Goal: Information Seeking & Learning: Learn about a topic

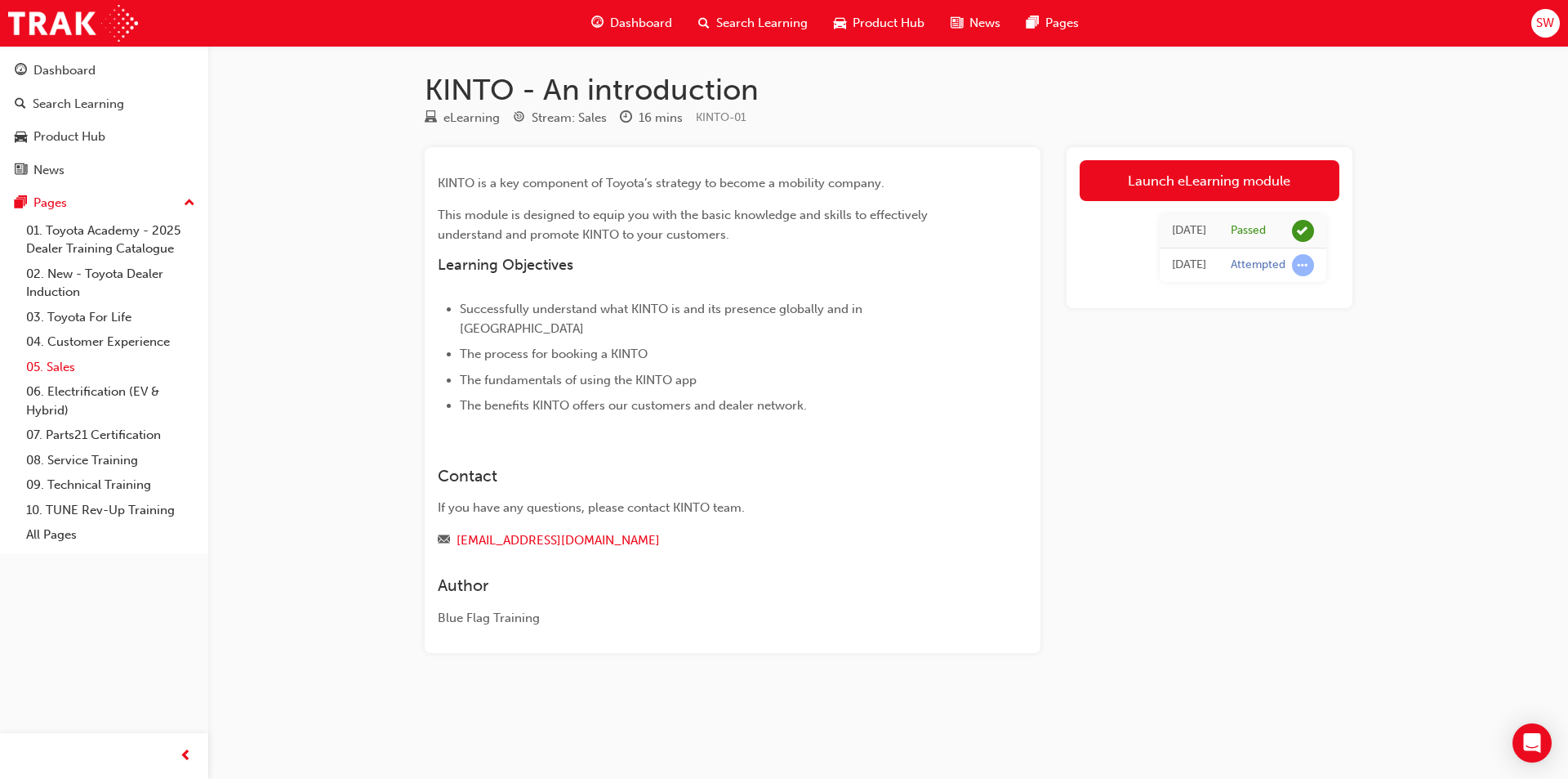
click at [51, 364] on link "05. Sales" at bounding box center [111, 367] width 182 height 26
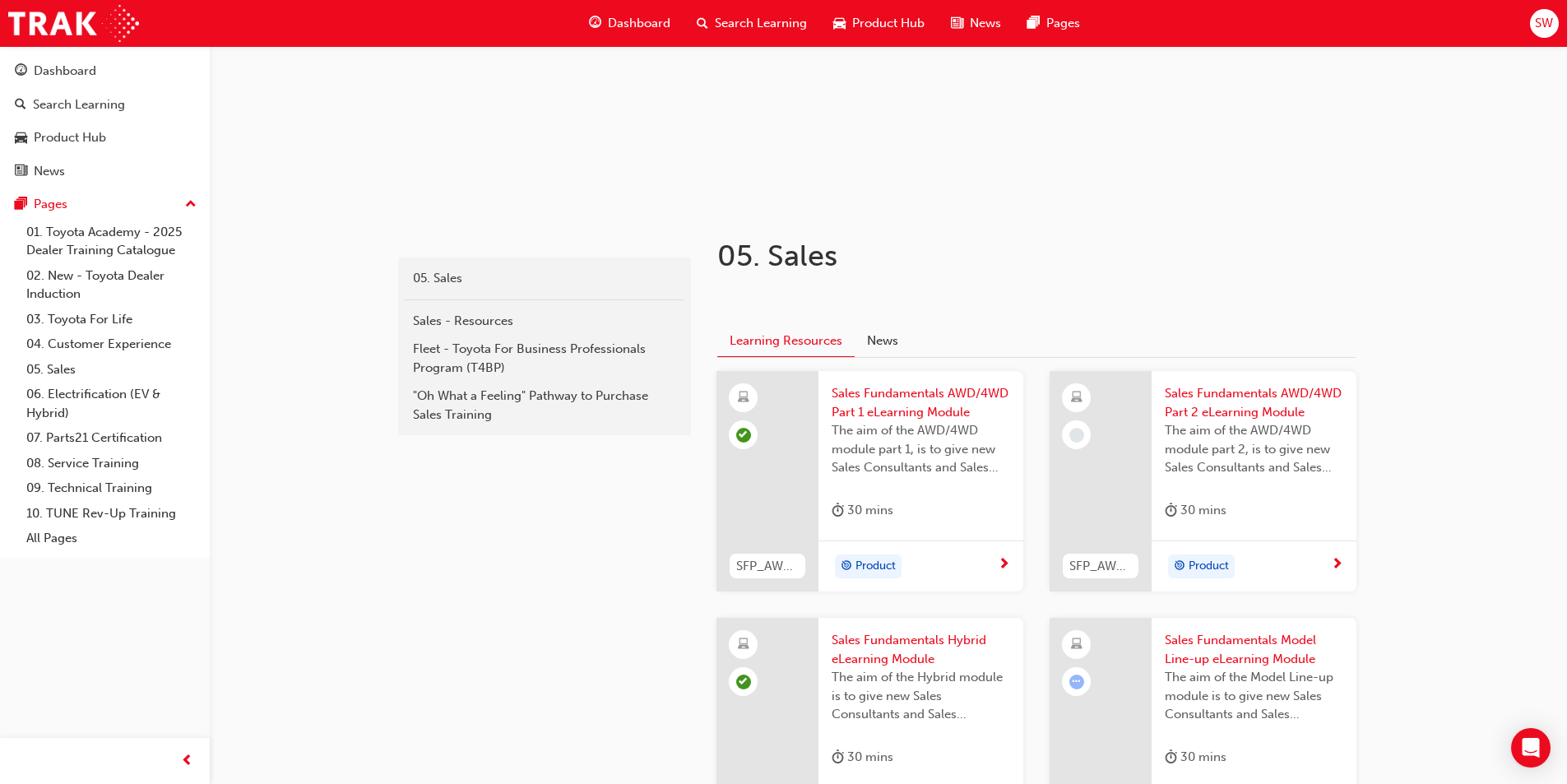
scroll to position [247, 0]
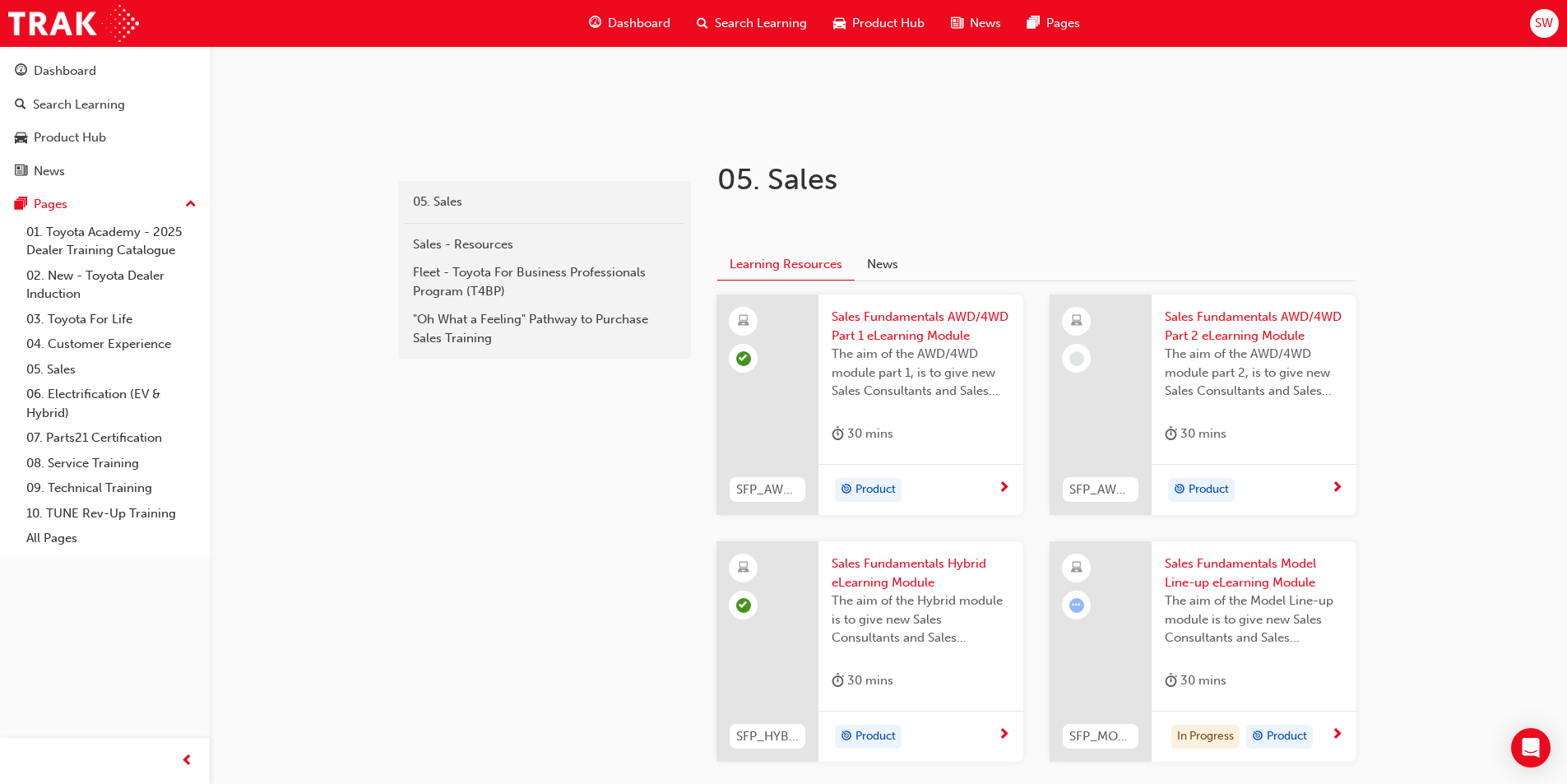
click at [1339, 489] on span "next-icon" at bounding box center [1337, 487] width 12 height 14
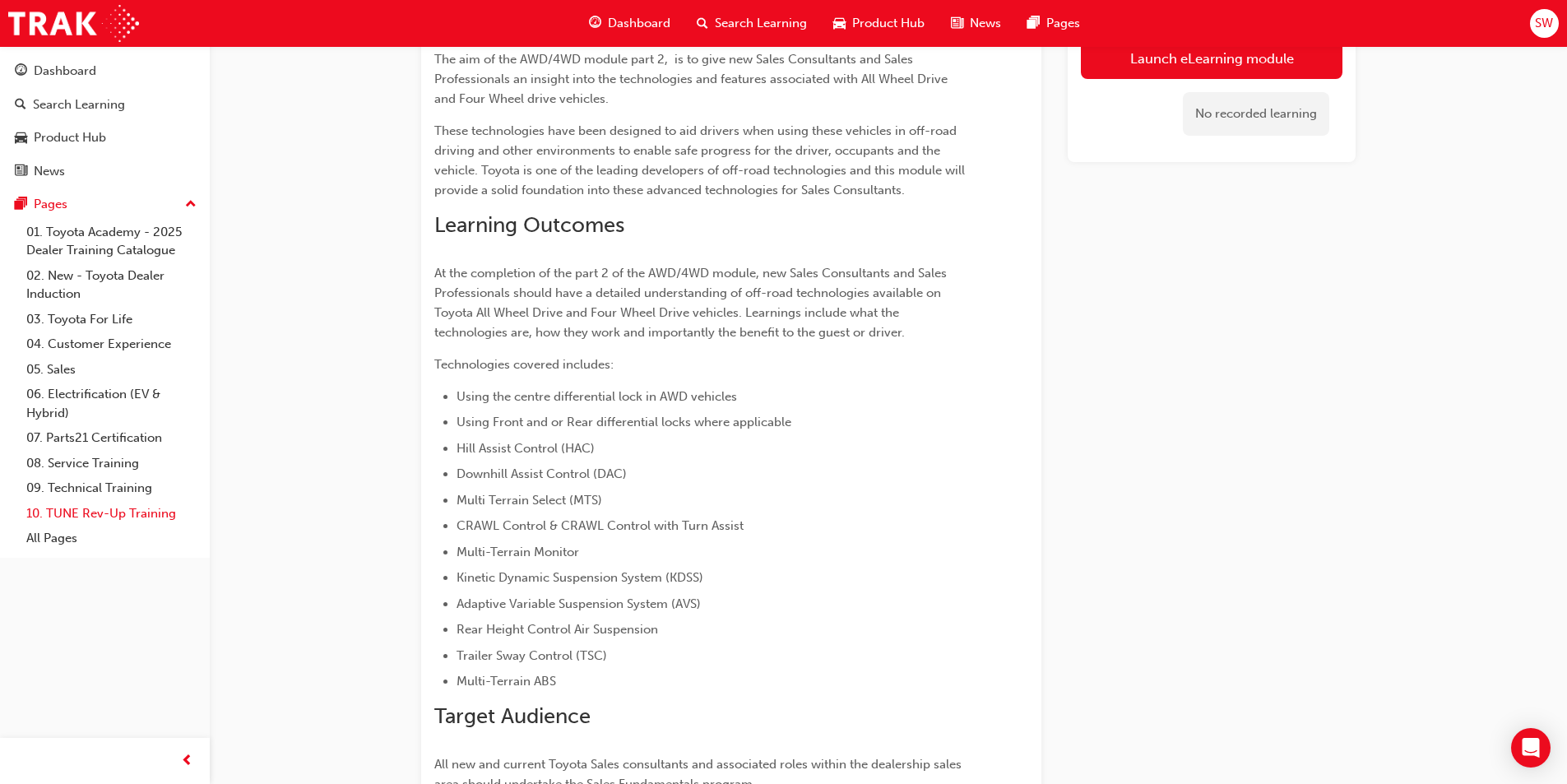
scroll to position [237, 0]
click at [75, 139] on div "Product Hub" at bounding box center [69, 138] width 72 height 19
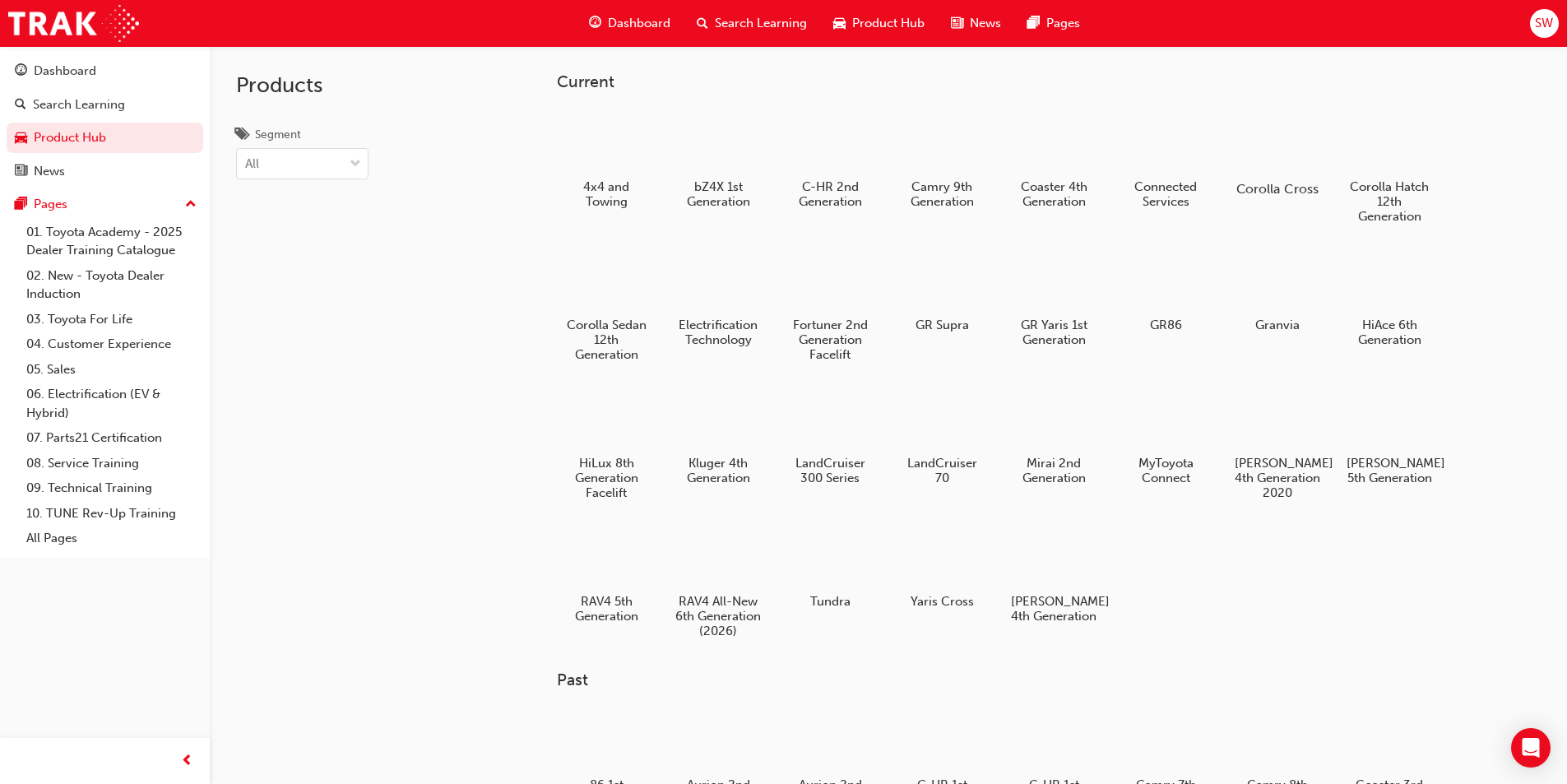
click at [1268, 156] on div at bounding box center [1277, 141] width 91 height 66
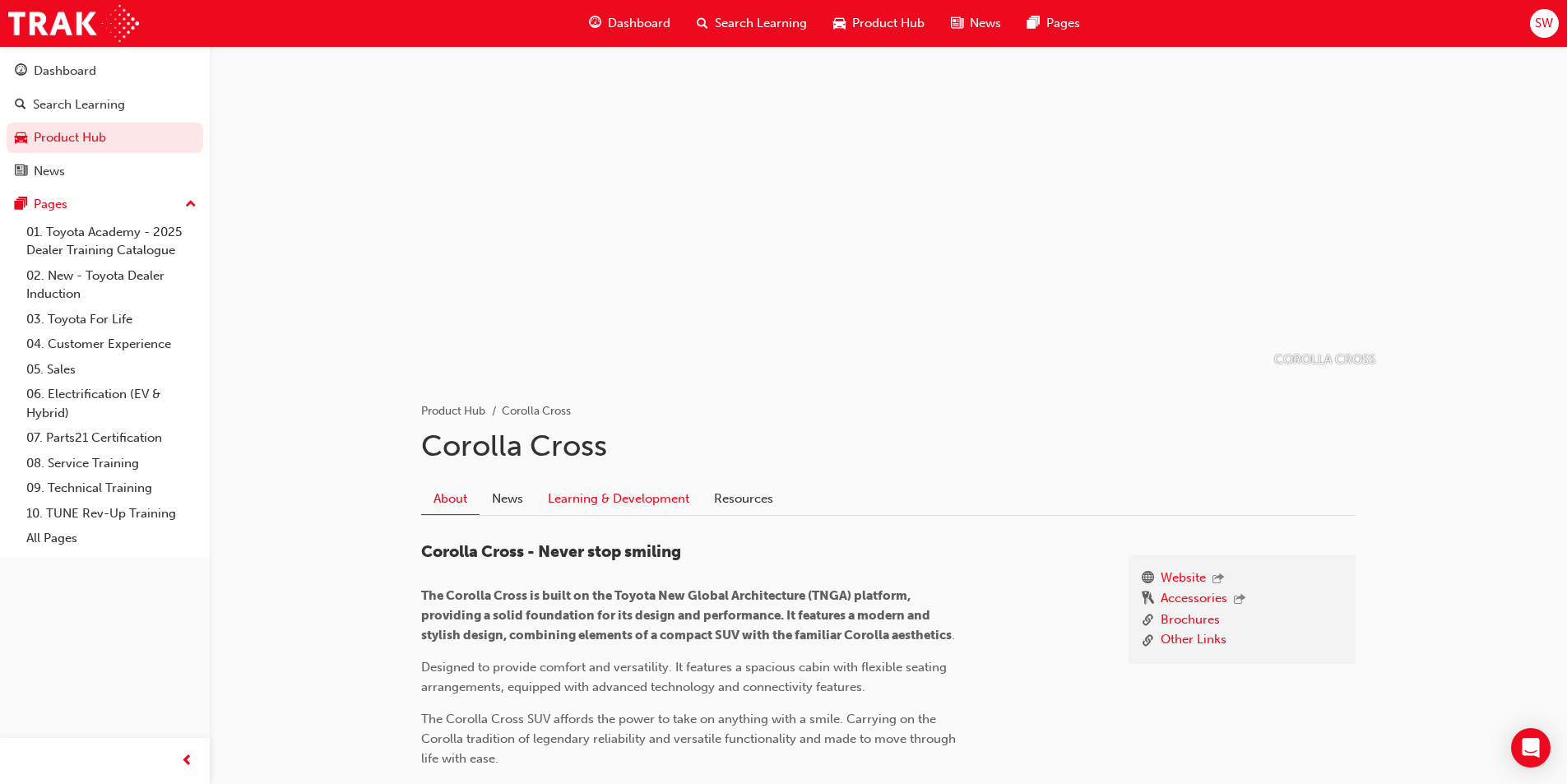
click at [632, 491] on link "Learning & Development" at bounding box center [618, 498] width 166 height 32
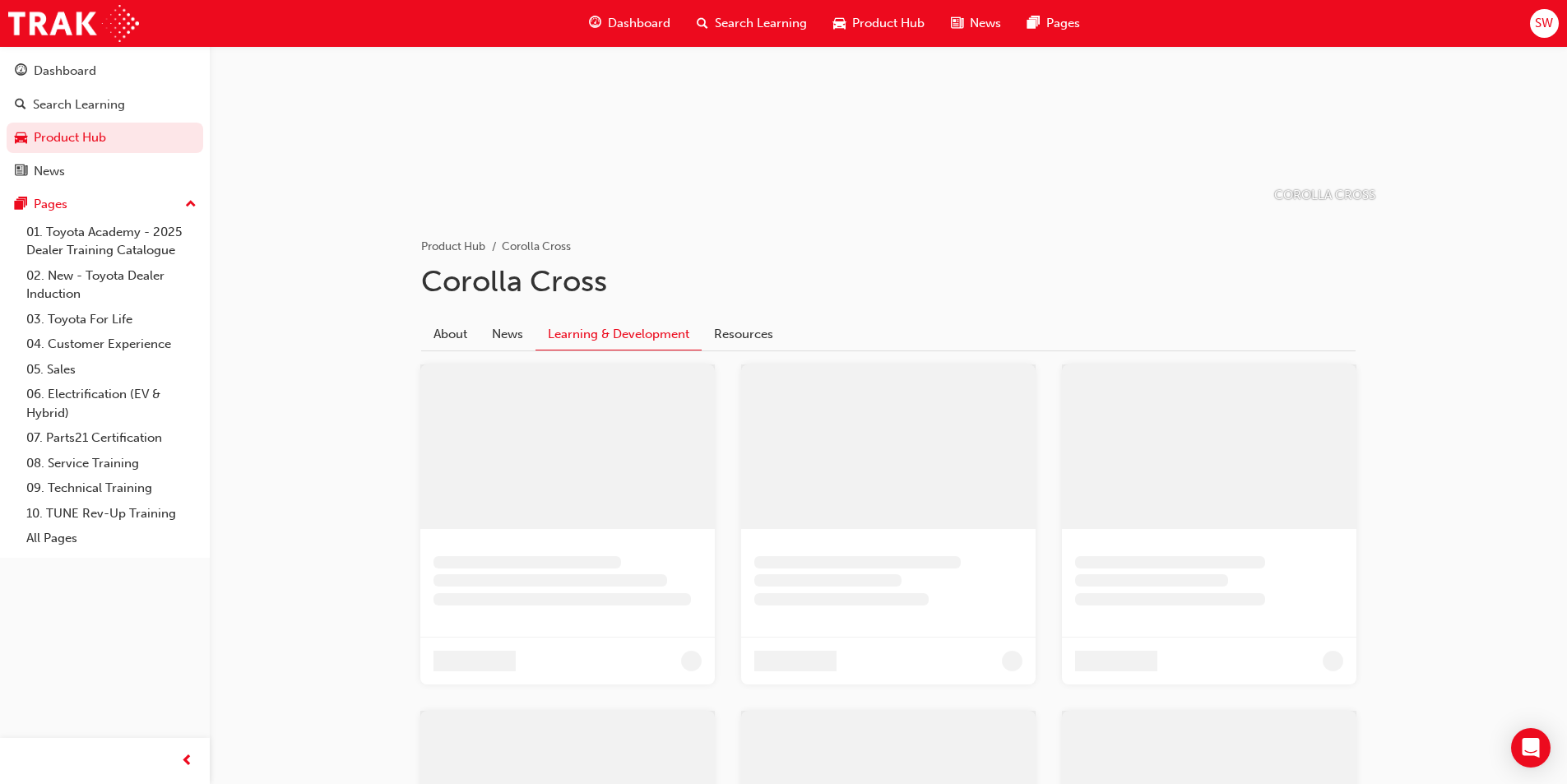
scroll to position [66, 0]
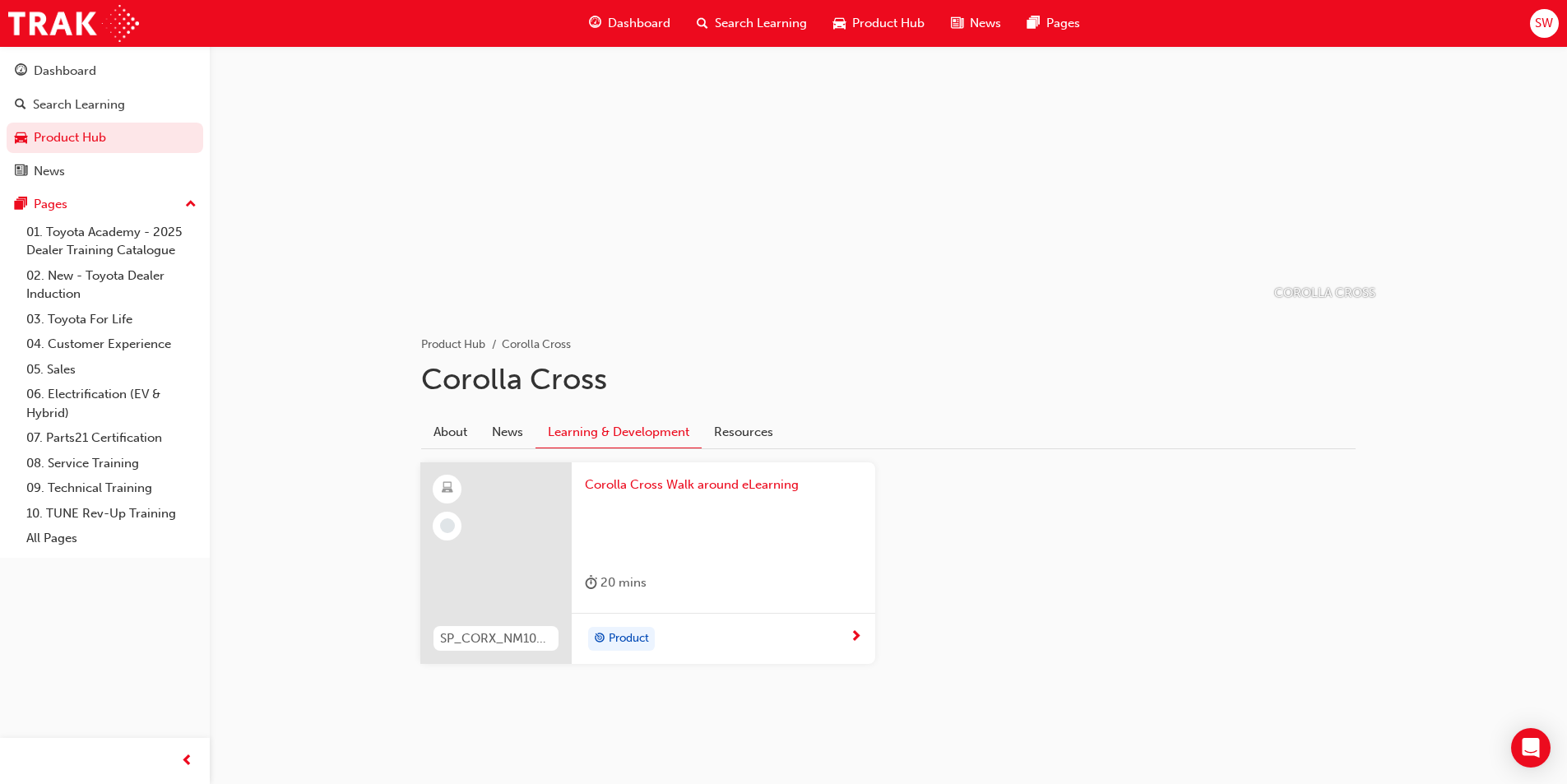
click at [856, 635] on span "next-icon" at bounding box center [856, 636] width 12 height 14
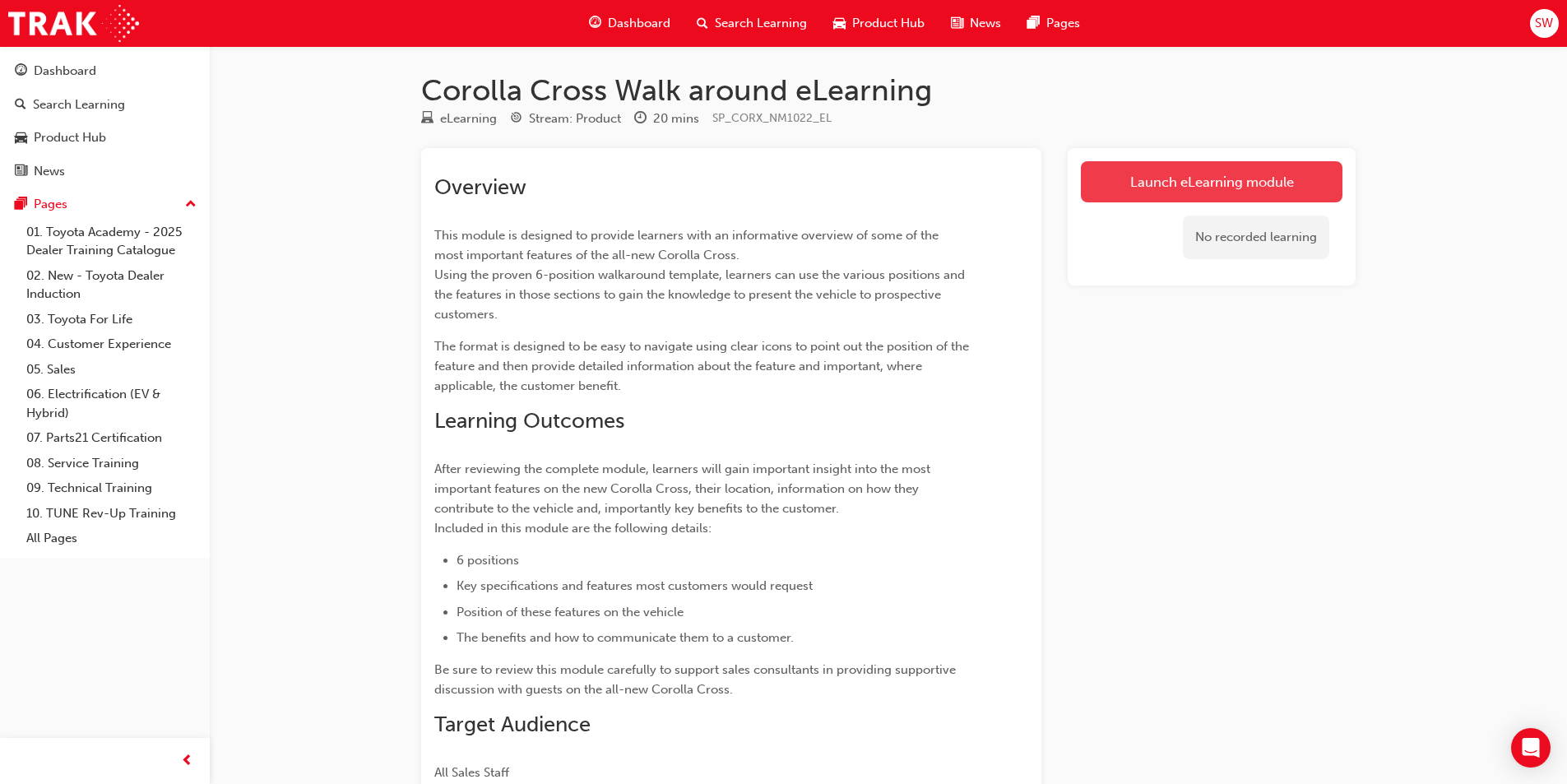
click at [1144, 199] on link "Launch eLearning module" at bounding box center [1212, 181] width 262 height 41
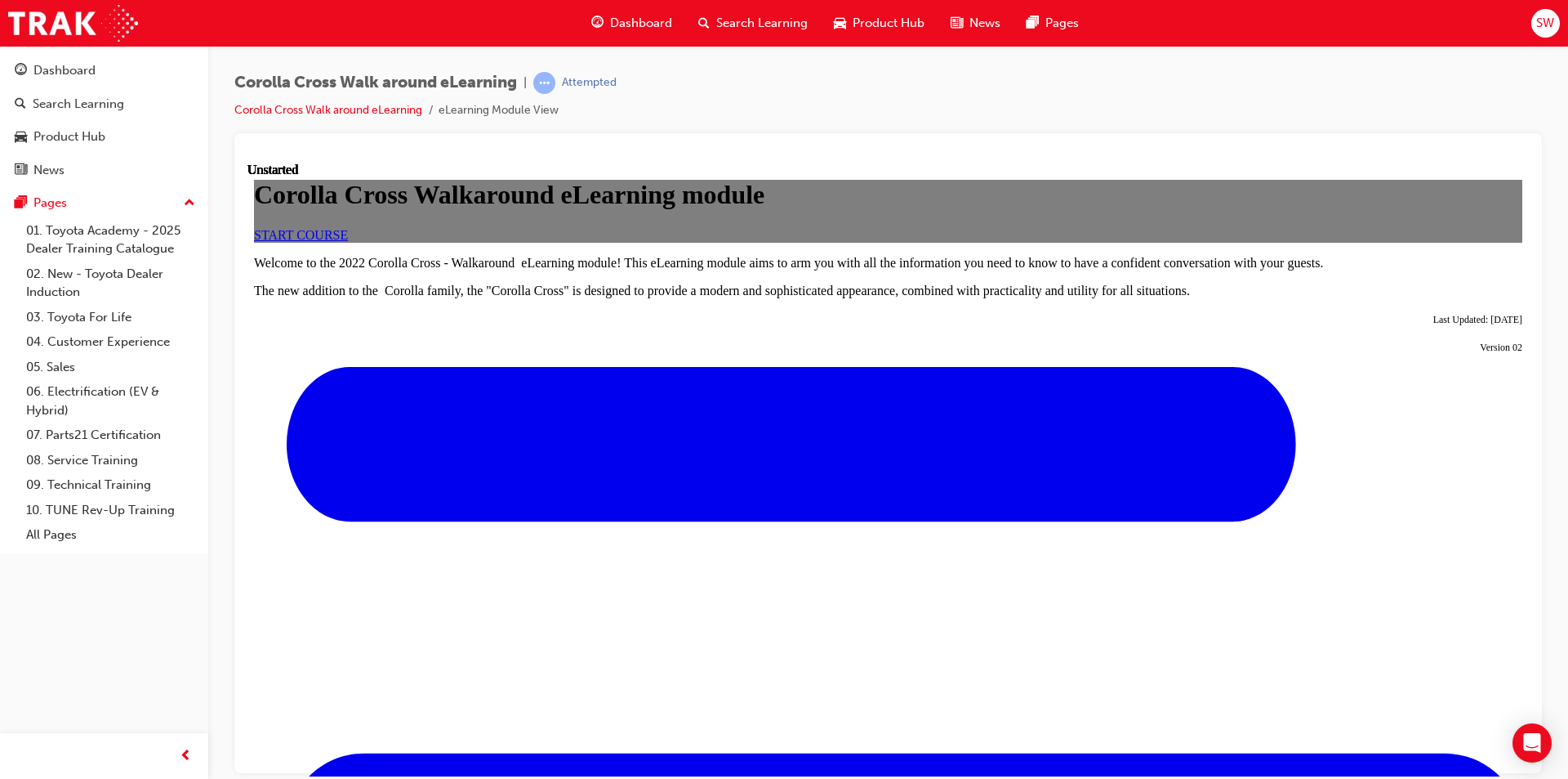
click at [348, 241] on link "START COURSE" at bounding box center [301, 234] width 94 height 14
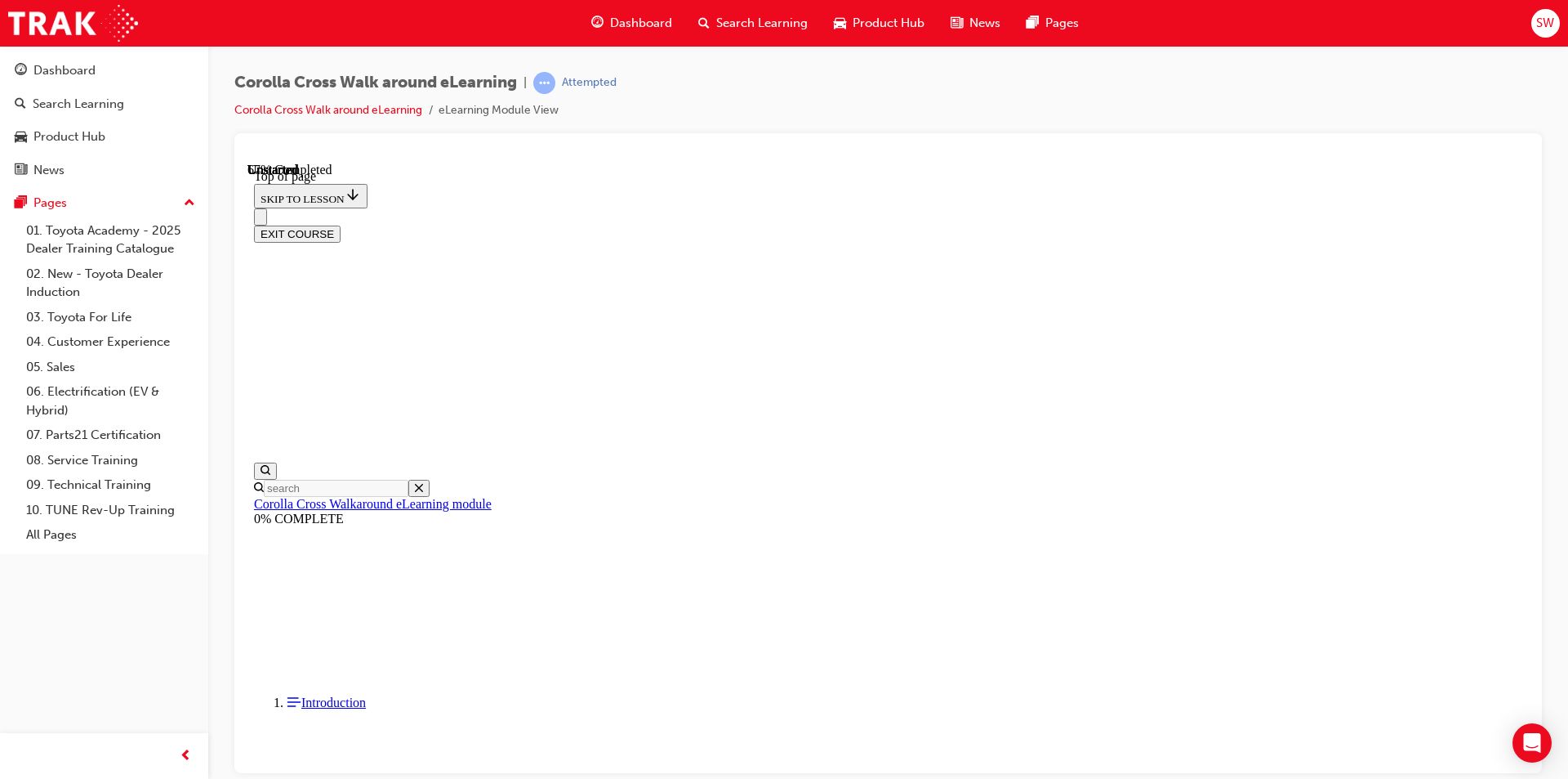
scroll to position [1196, 0]
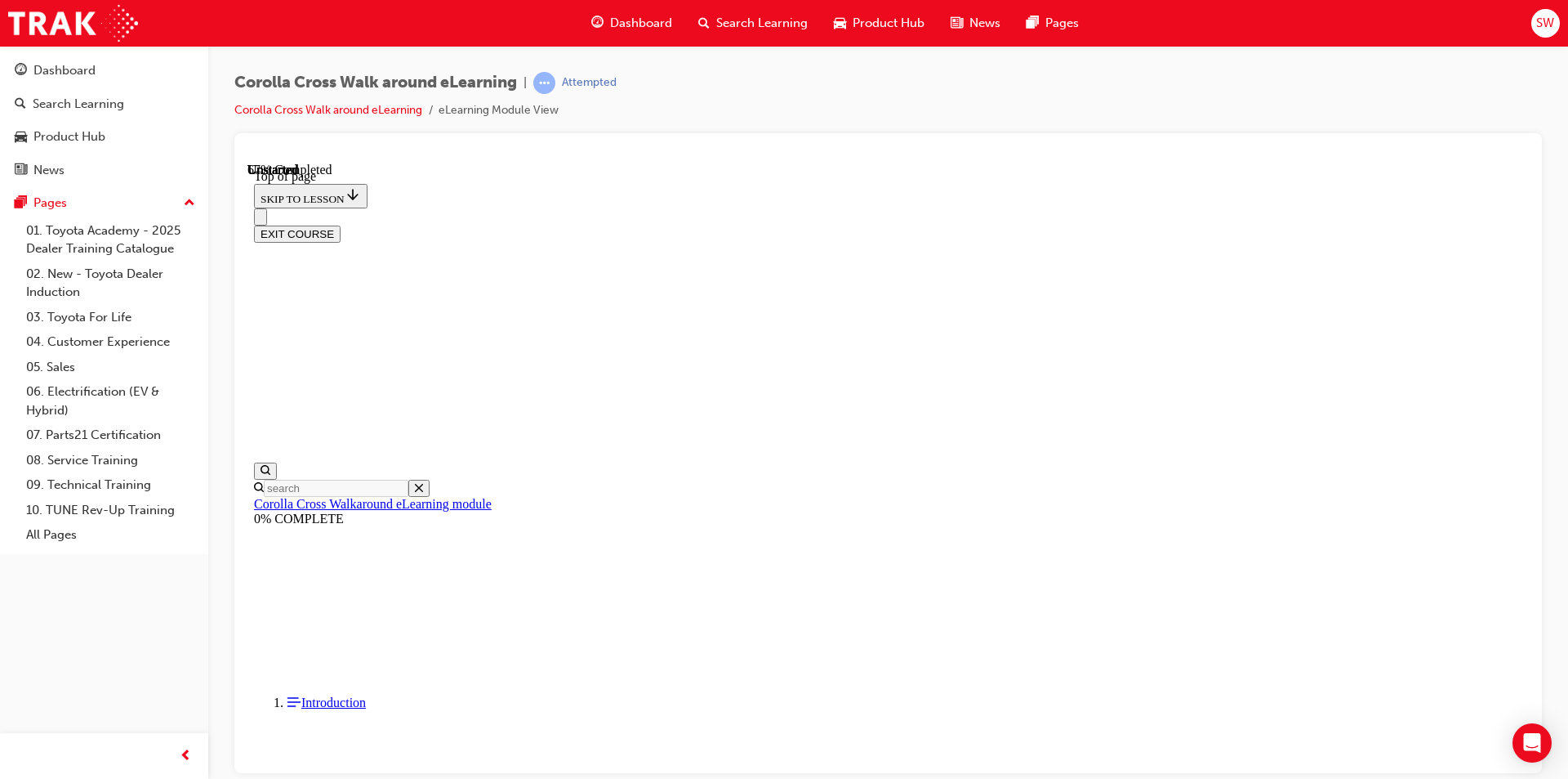
drag, startPoint x: 895, startPoint y: 356, endPoint x: 886, endPoint y: 356, distance: 9.0
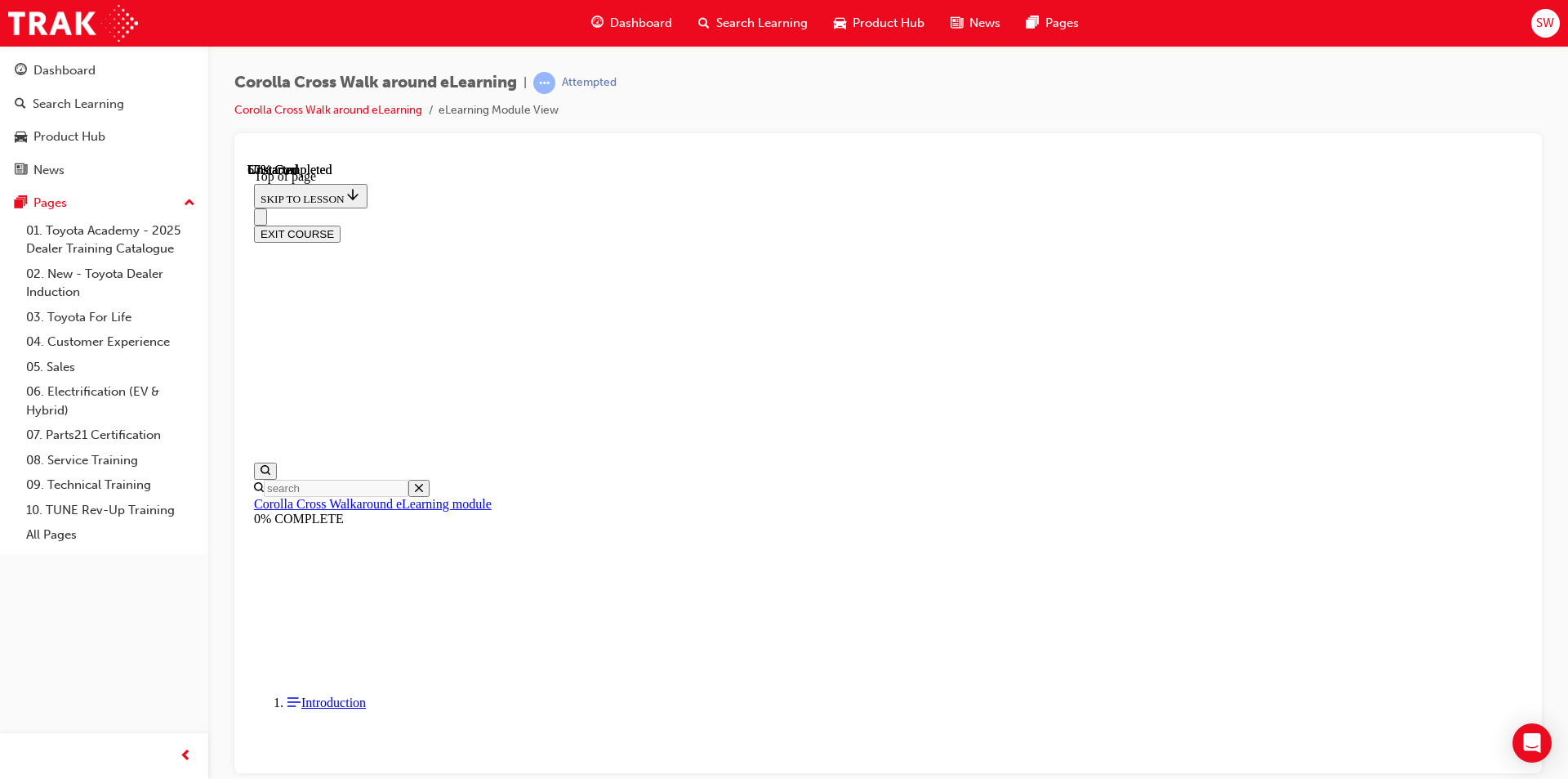
scroll to position [264, 0]
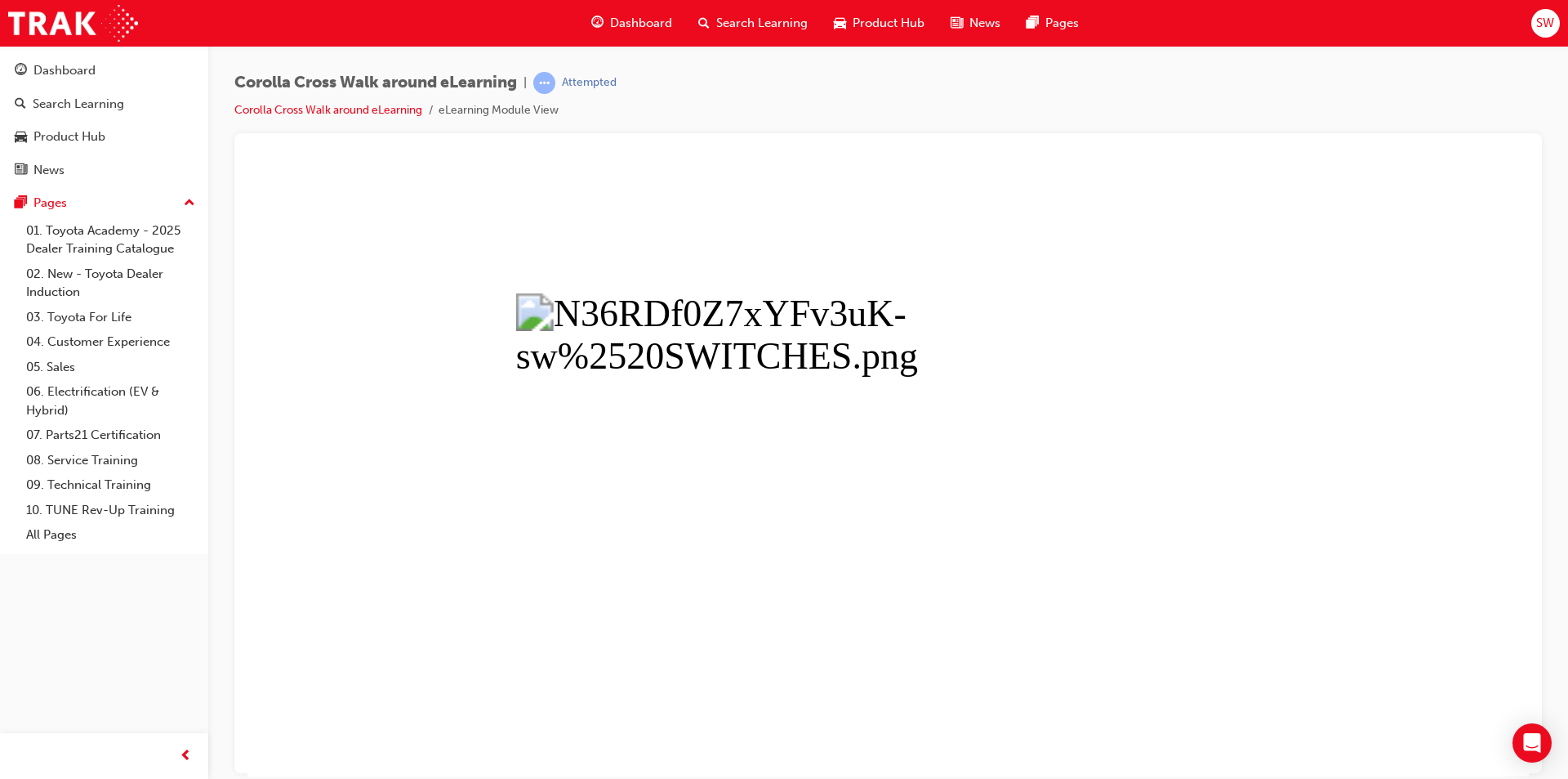
click at [1039, 655] on button "Unzoom image" at bounding box center [888, 469] width 1282 height 614
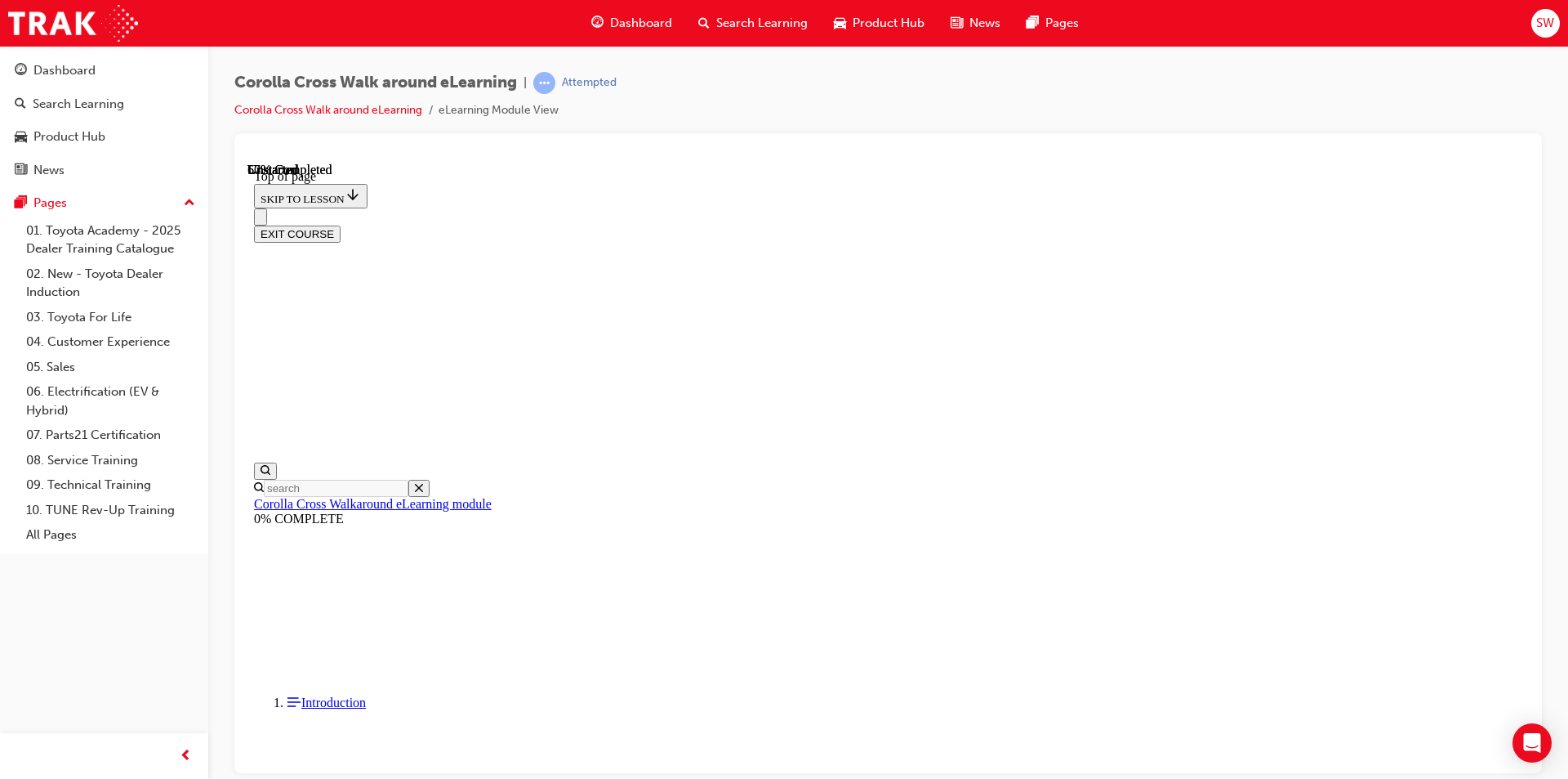
scroll to position [8, 0]
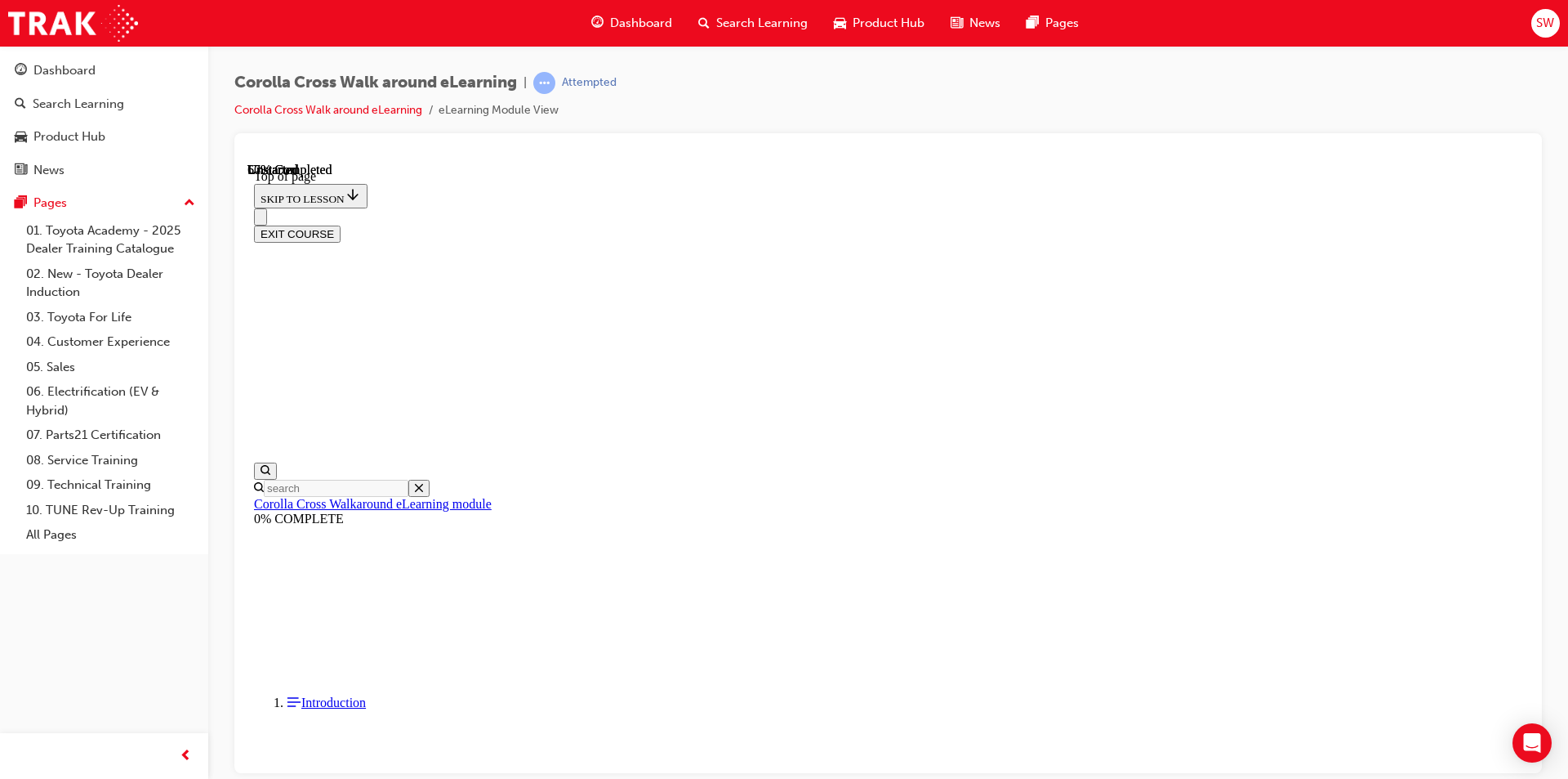
scroll to position [0, 0]
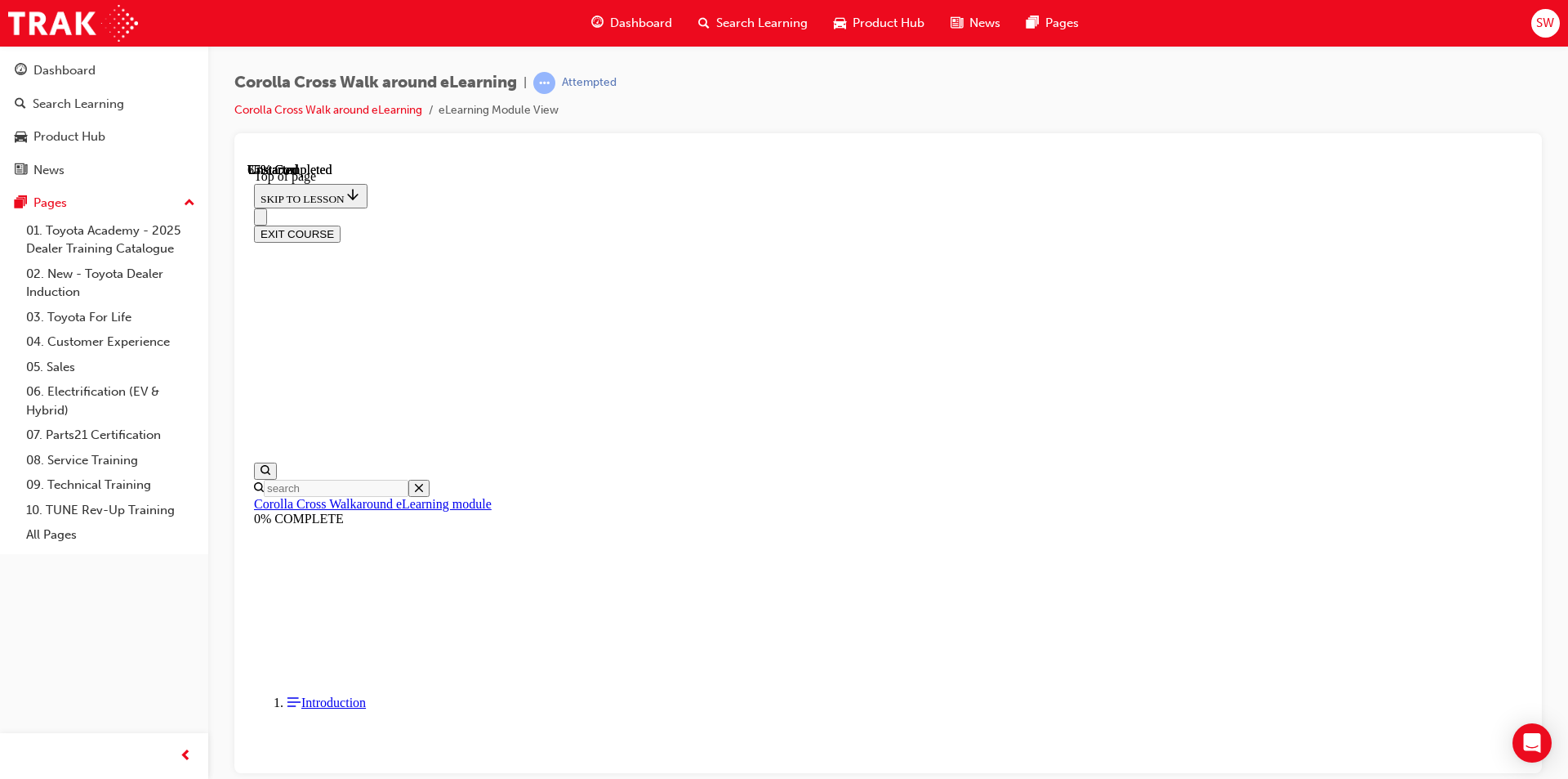
scroll to position [506, 0]
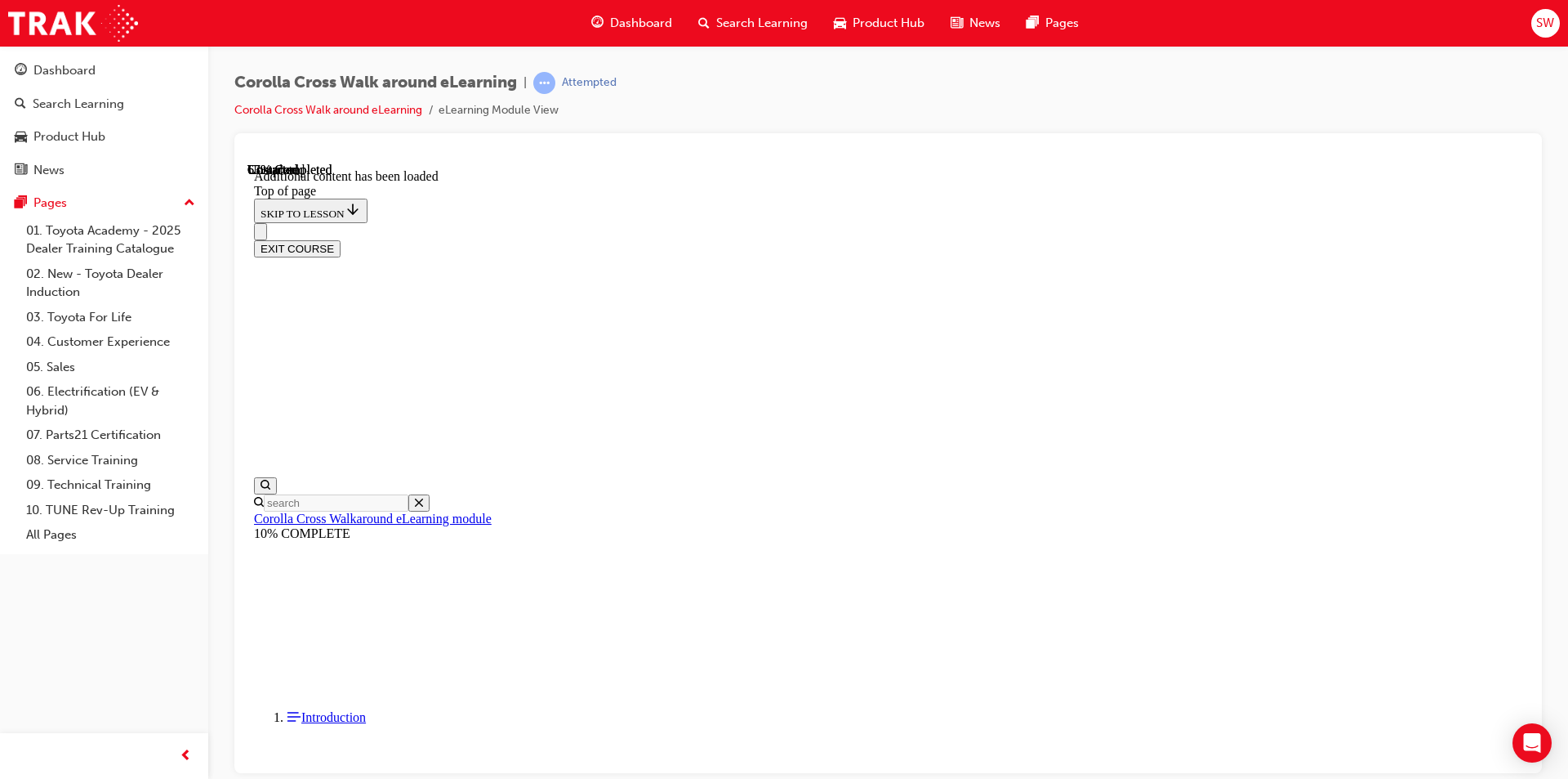
scroll to position [51, 0]
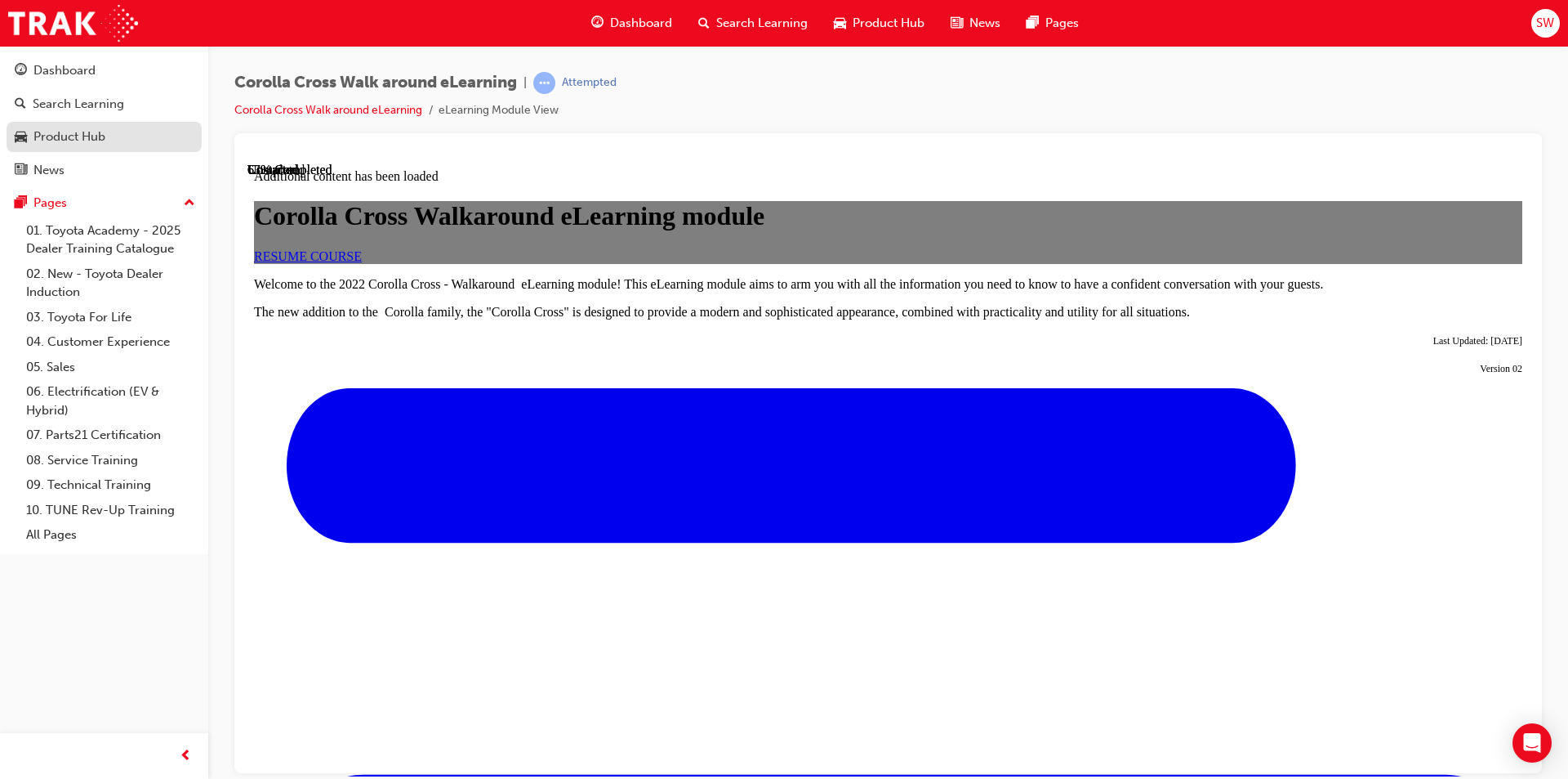
click at [77, 141] on div "Product Hub" at bounding box center [69, 137] width 71 height 19
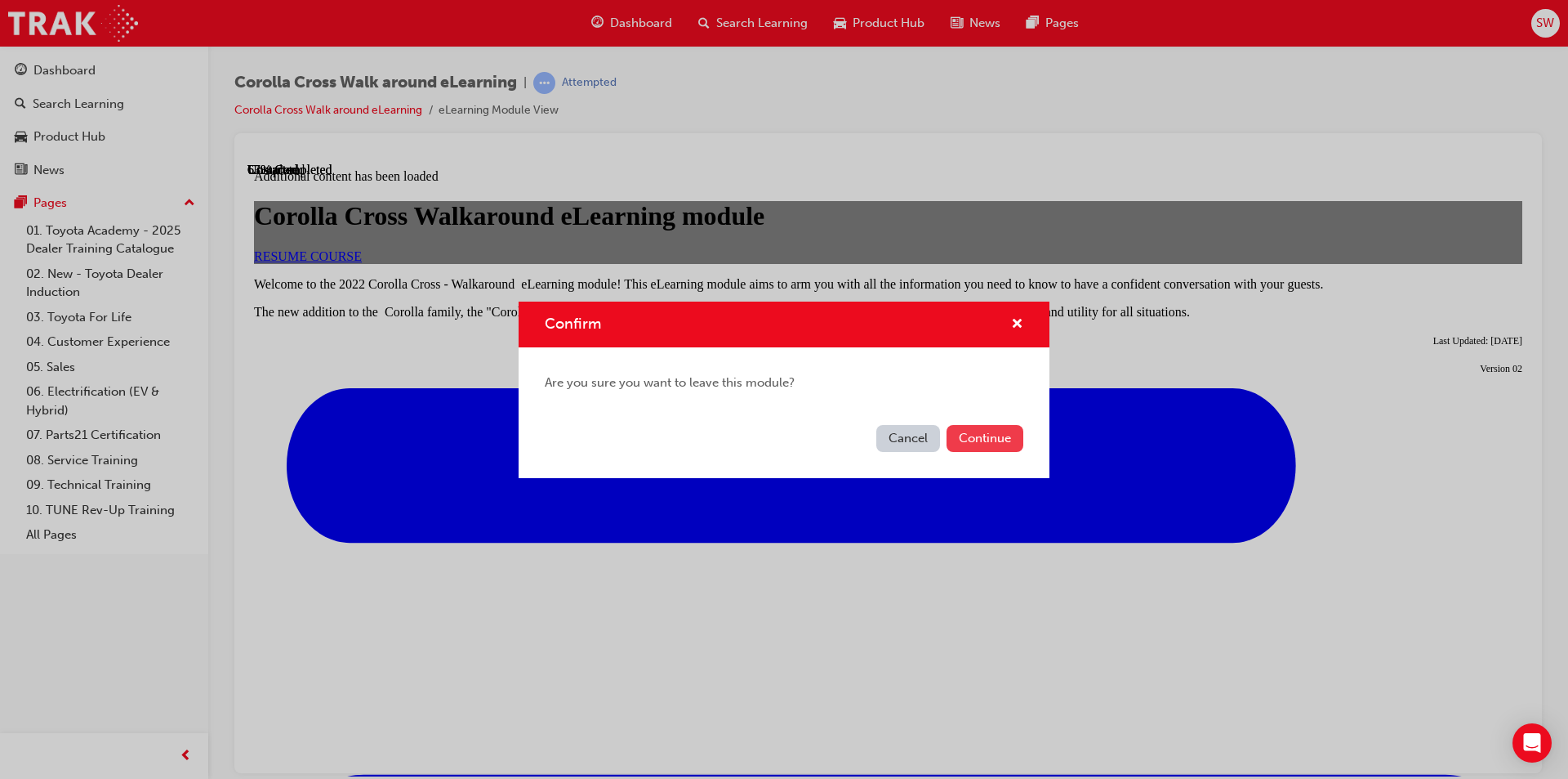
click at [982, 430] on button "Continue" at bounding box center [985, 439] width 77 height 27
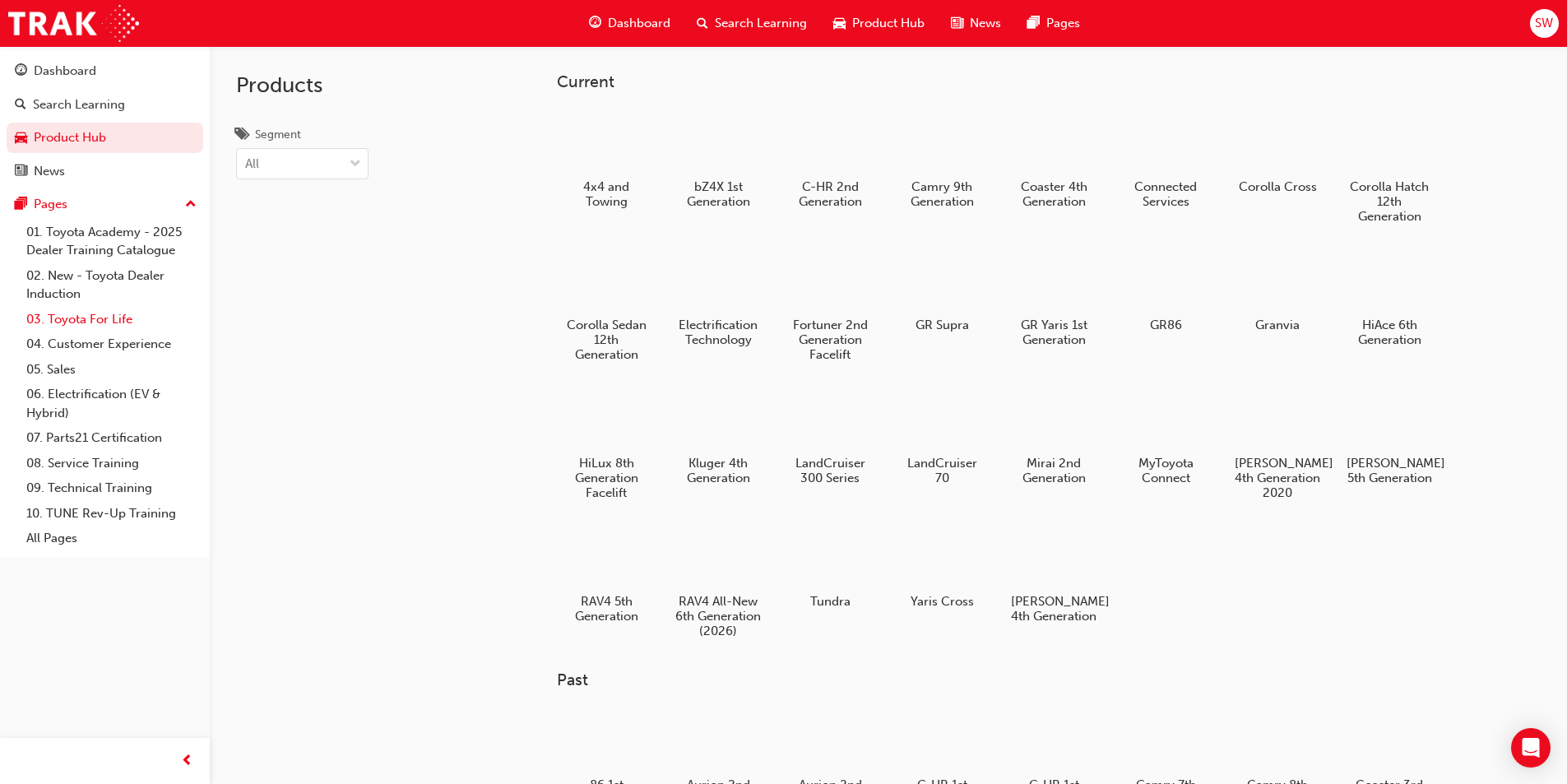
click at [40, 319] on link "03. Toyota For Life" at bounding box center [111, 320] width 183 height 26
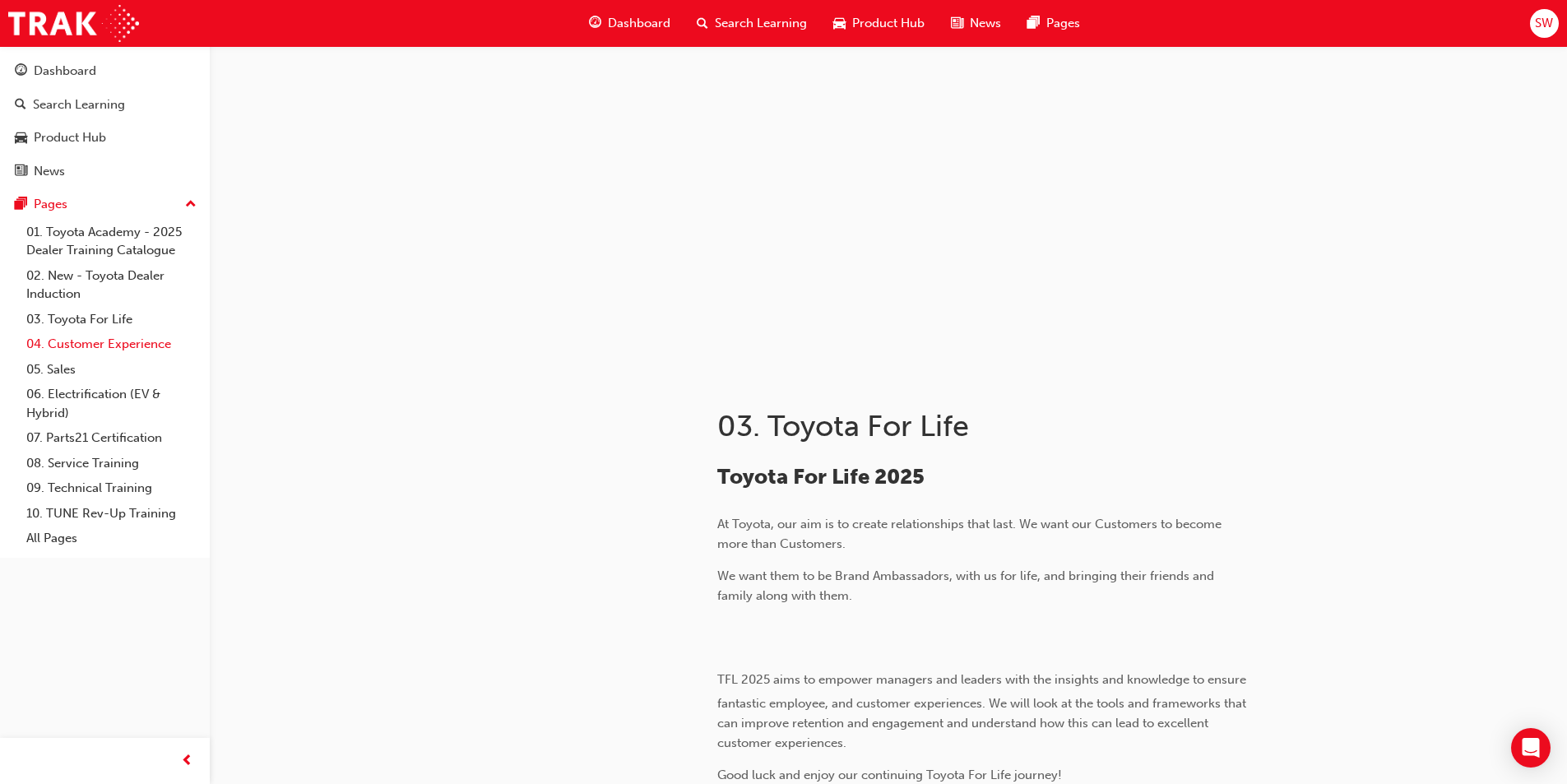
click at [60, 340] on link "04. Customer Experience" at bounding box center [111, 344] width 183 height 26
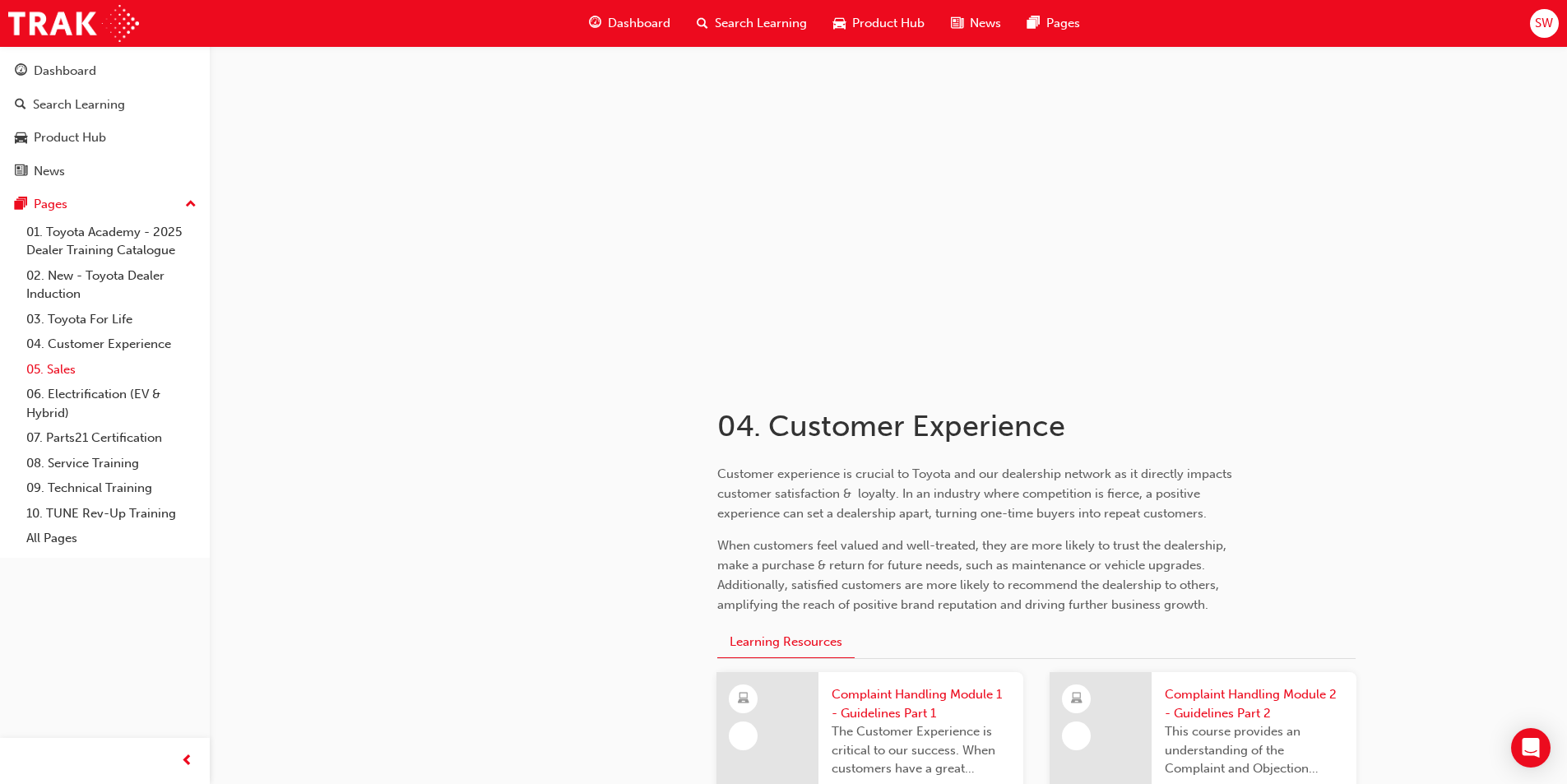
click at [60, 369] on link "05. Sales" at bounding box center [111, 369] width 183 height 26
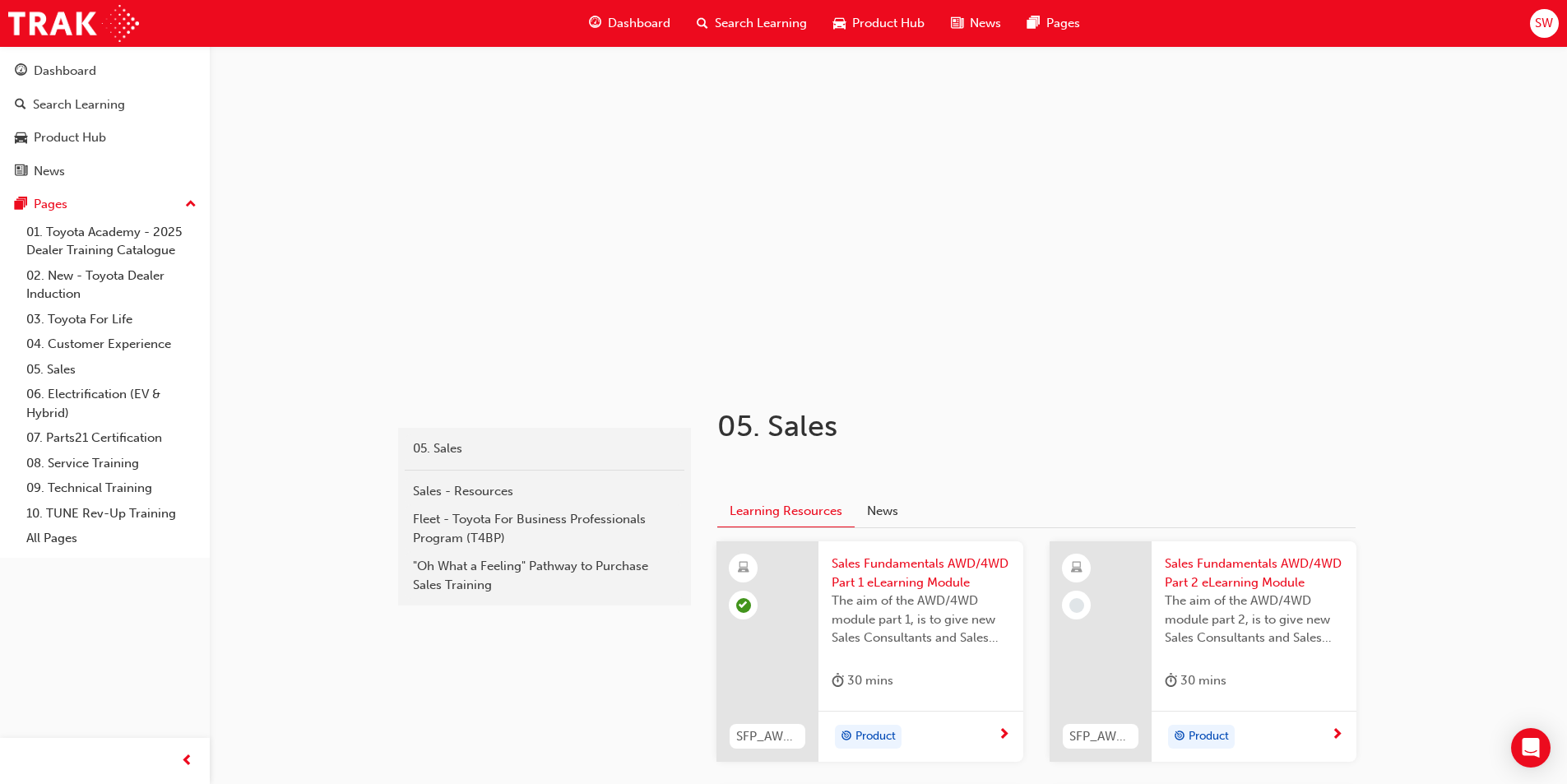
click at [1328, 745] on div "Product" at bounding box center [1247, 737] width 166 height 25
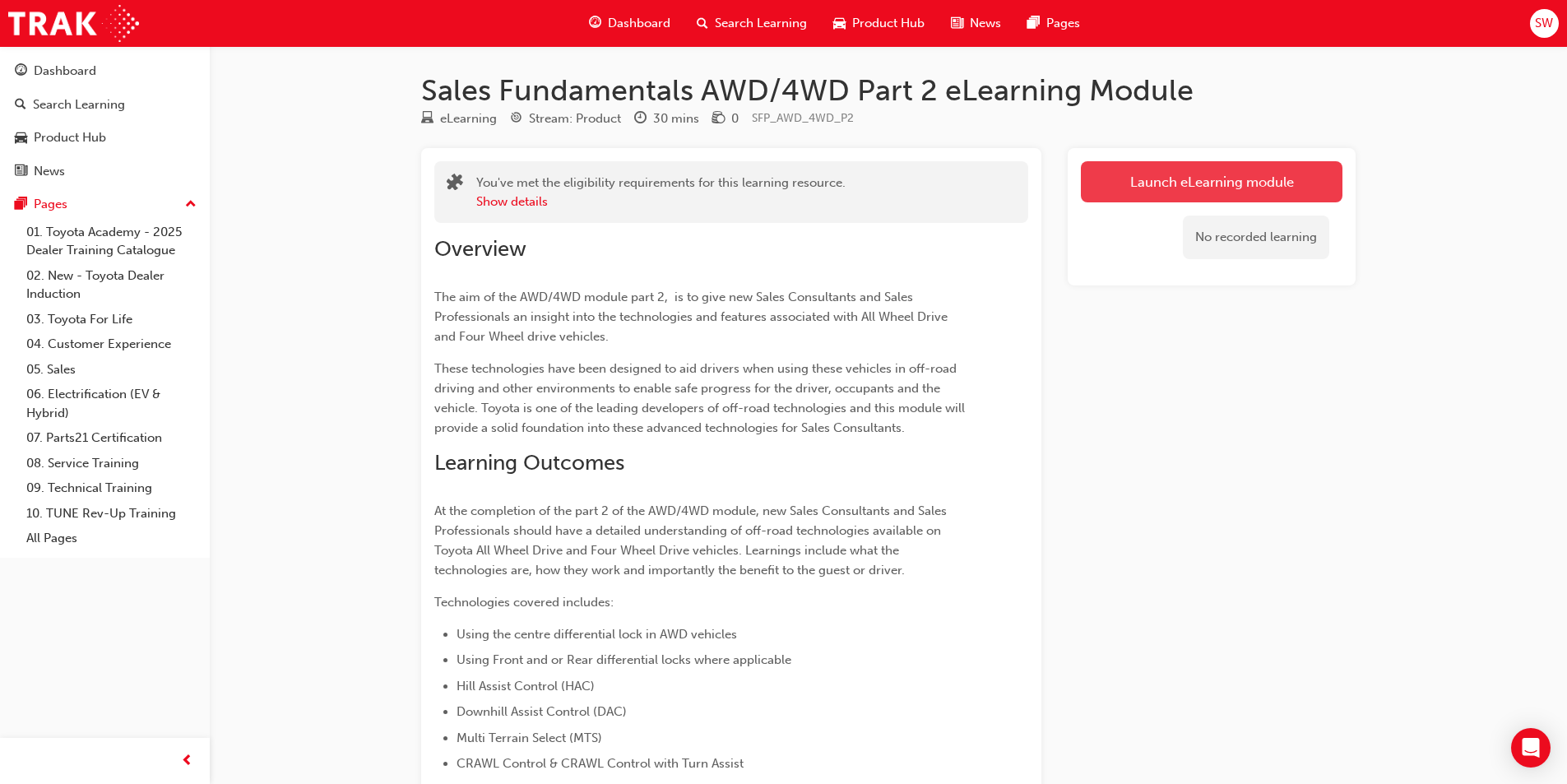
click at [1170, 172] on link "Launch eLearning module" at bounding box center [1212, 181] width 262 height 41
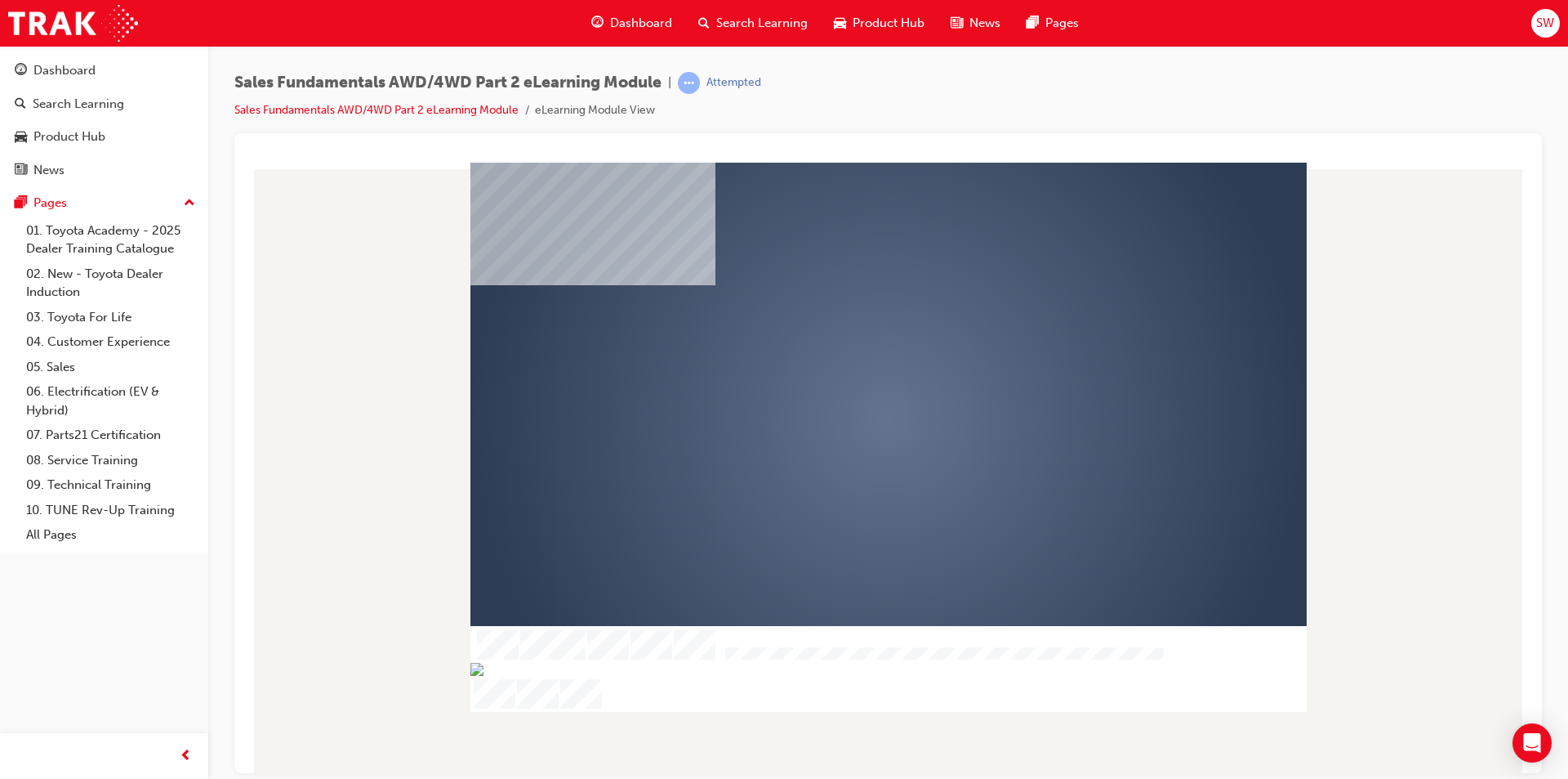
click at [842, 371] on div "play" at bounding box center [842, 371] width 0 height 0
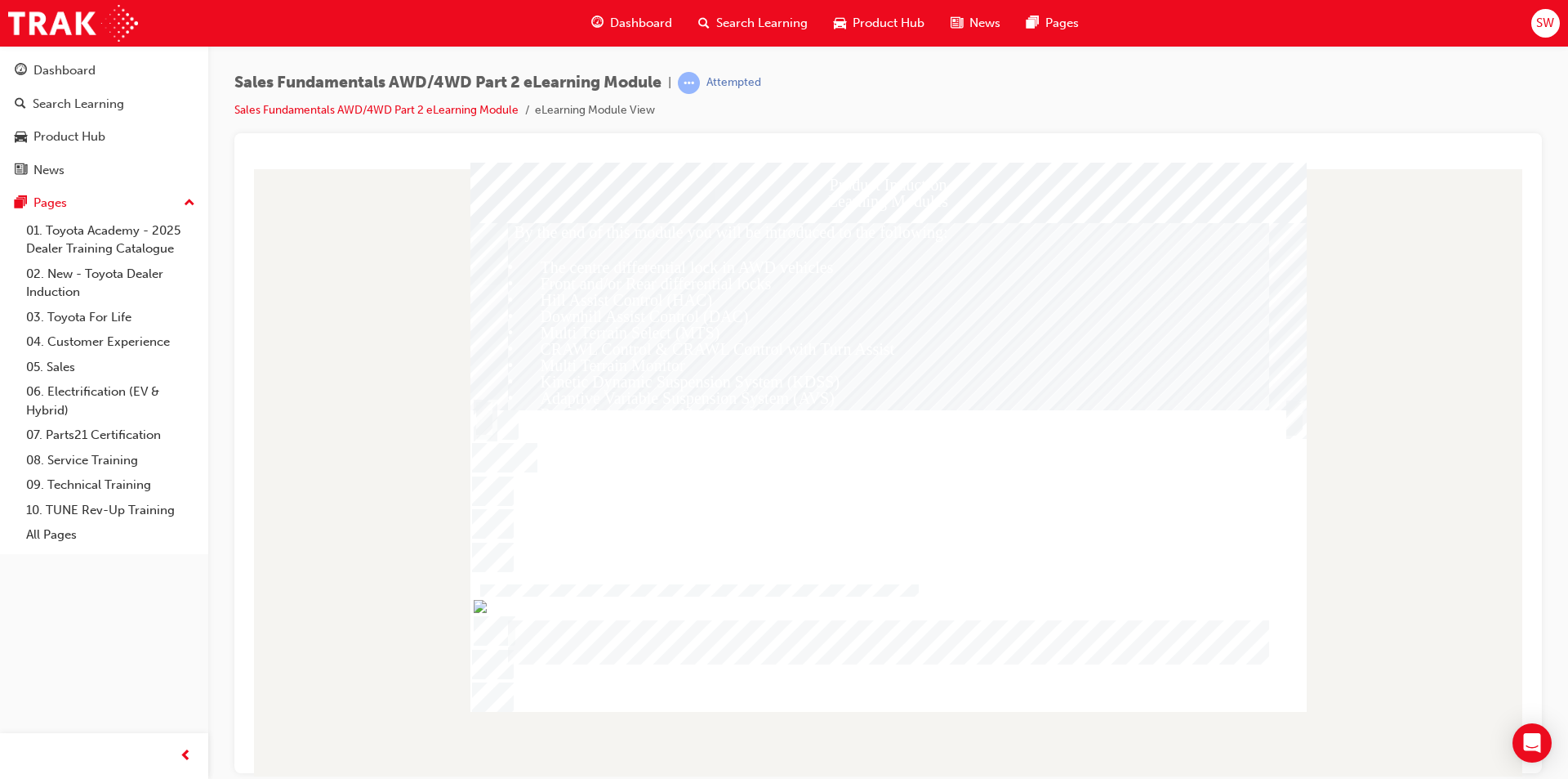
click at [1299, 420] on div "Trigger this button to continue" at bounding box center [1294, 437] width 16 height 35
